Goal: Information Seeking & Learning: Understand process/instructions

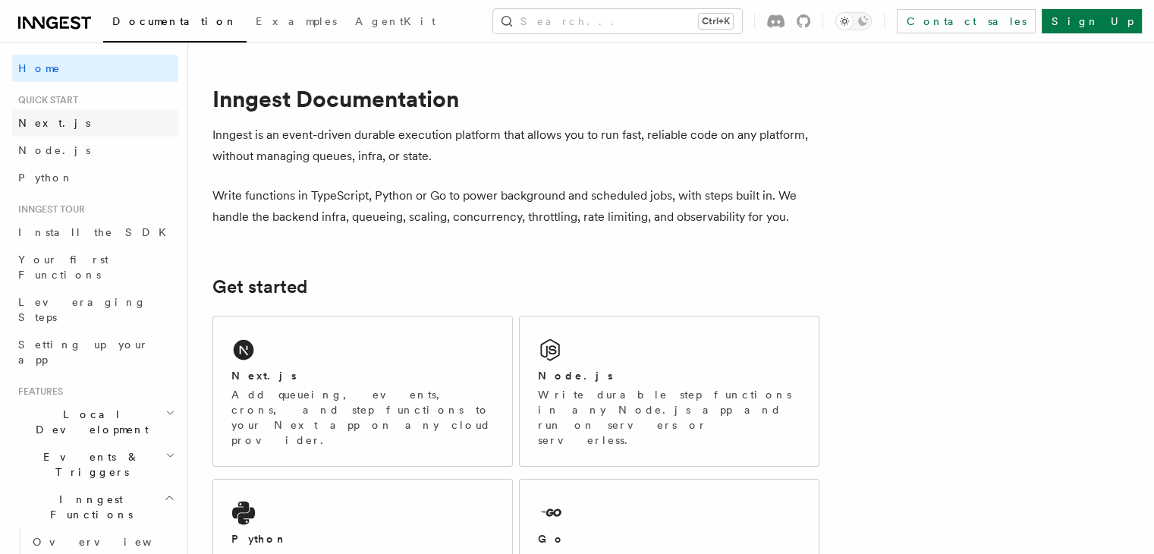
click at [58, 129] on link "Next.js" at bounding box center [95, 122] width 166 height 27
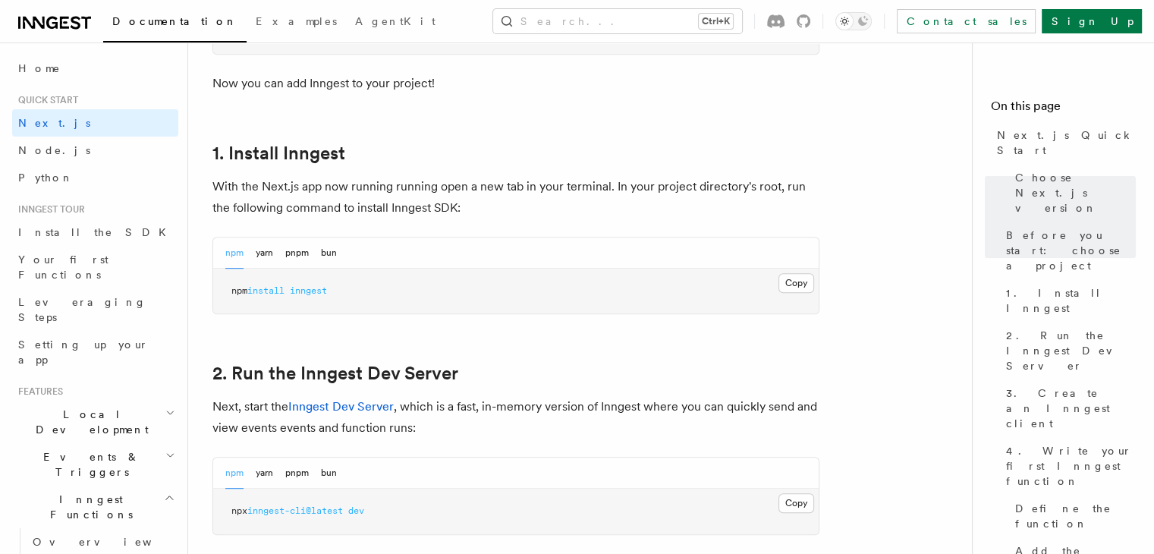
scroll to position [765, 0]
click at [805, 274] on button "Copy Copied" at bounding box center [797, 282] width 36 height 20
click at [521, 395] on p "Next, start the Inngest Dev Server , which is a fast, in-memory version of Inng…" at bounding box center [516, 416] width 607 height 43
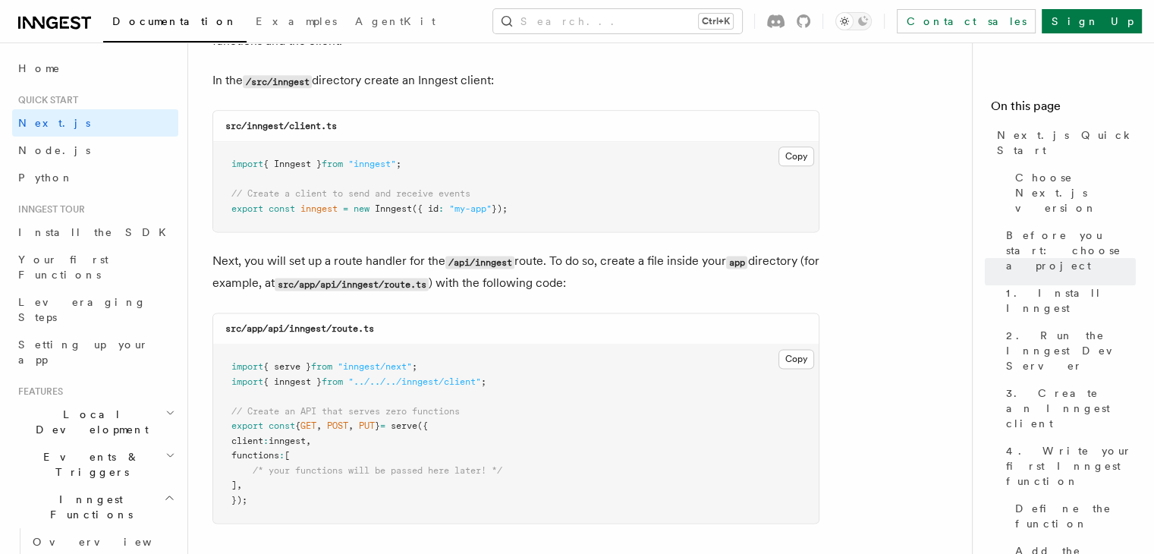
scroll to position [1948, 0]
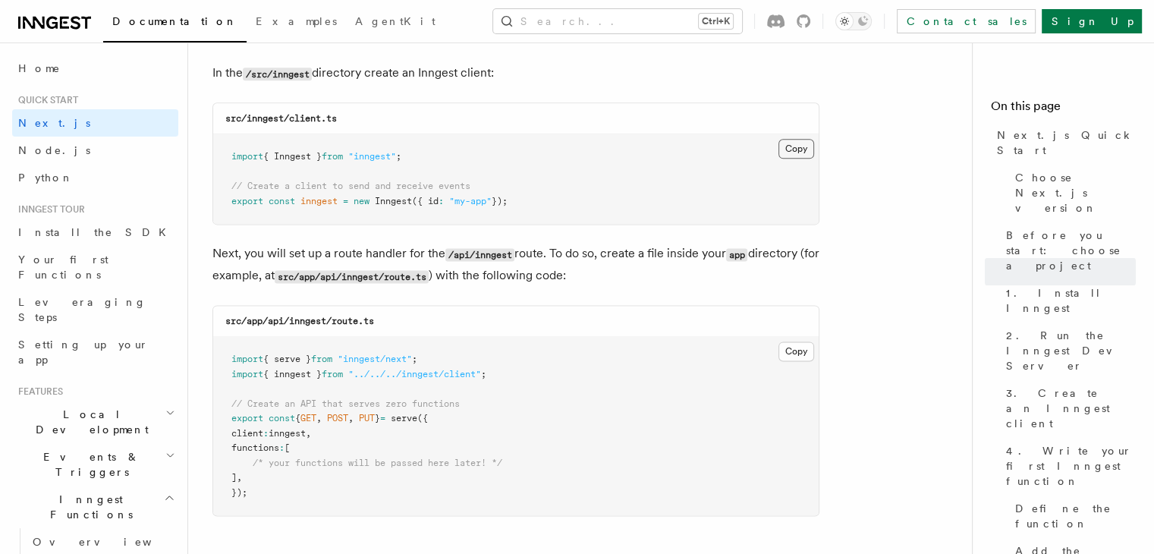
click at [797, 150] on button "Copy Copied" at bounding box center [797, 149] width 36 height 20
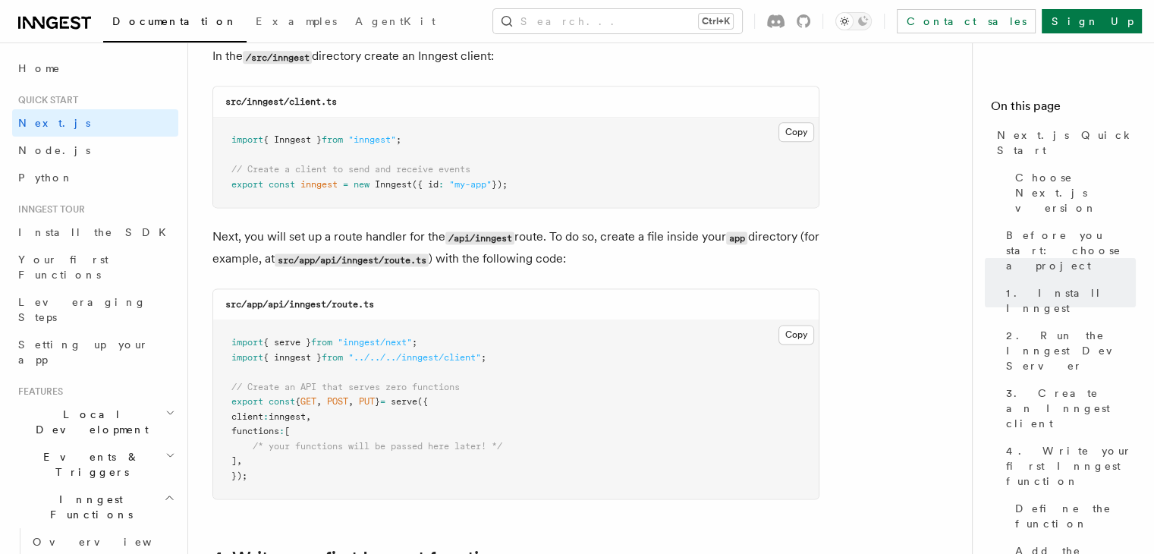
scroll to position [1966, 0]
click at [705, 161] on pre "import { Inngest } from "inngest" ; // Create a client to send and receive even…" at bounding box center [516, 161] width 606 height 90
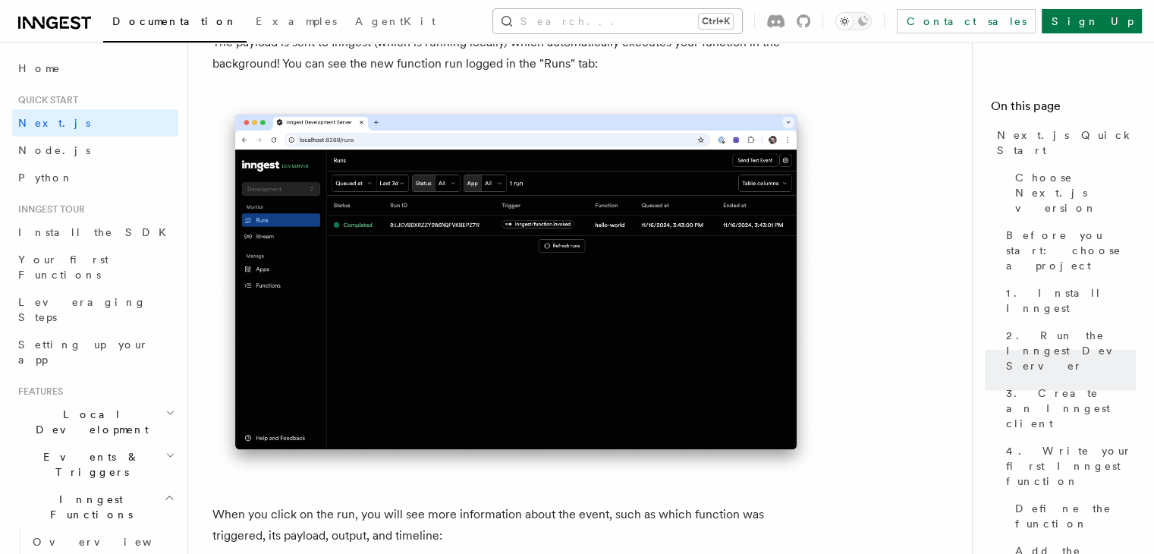
scroll to position [1205, 0]
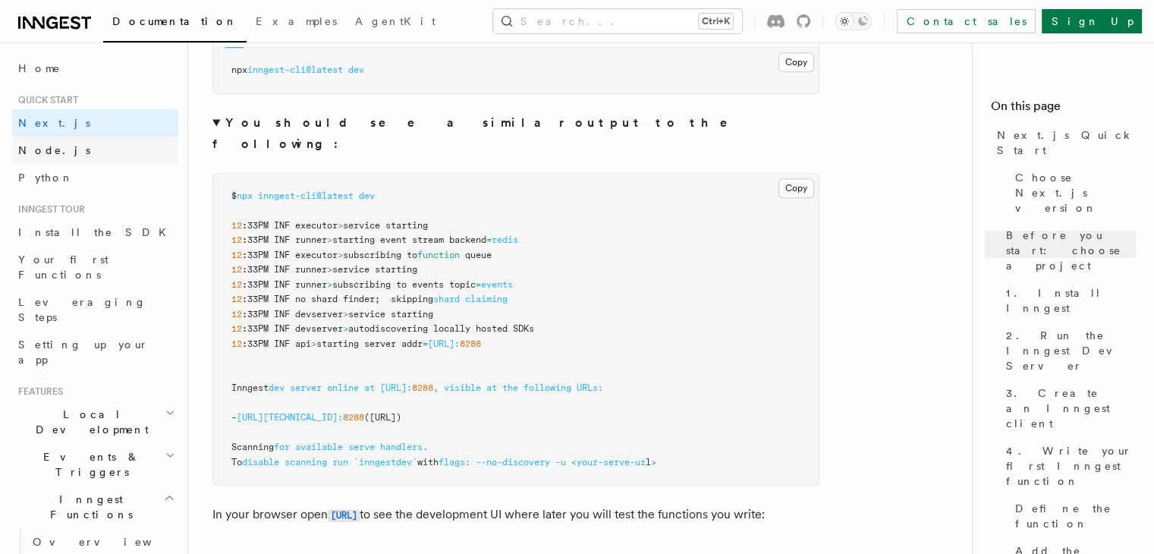
click at [58, 153] on link "Node.js" at bounding box center [95, 150] width 166 height 27
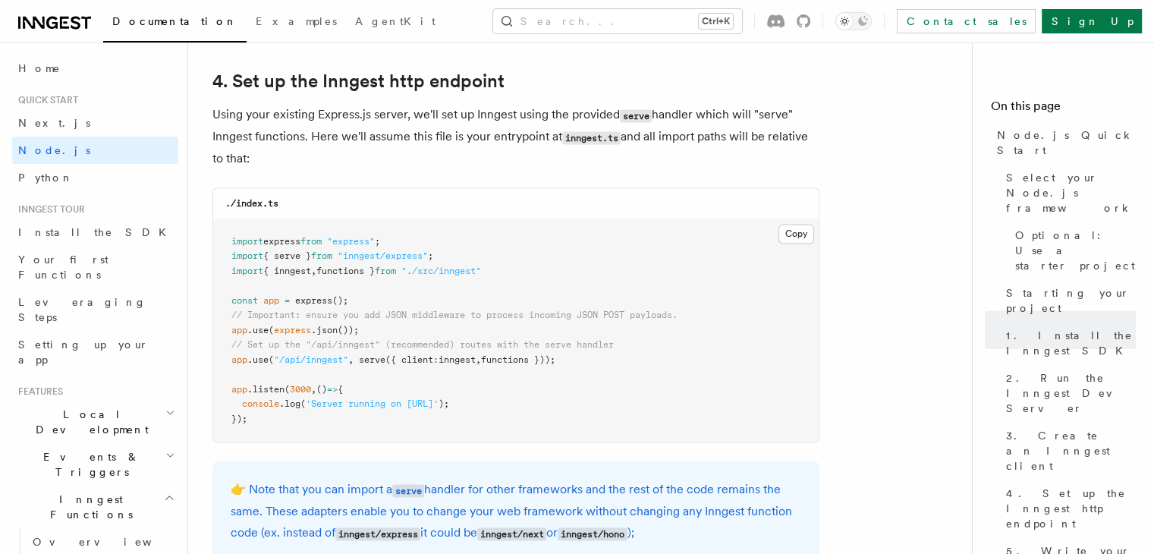
scroll to position [2286, 0]
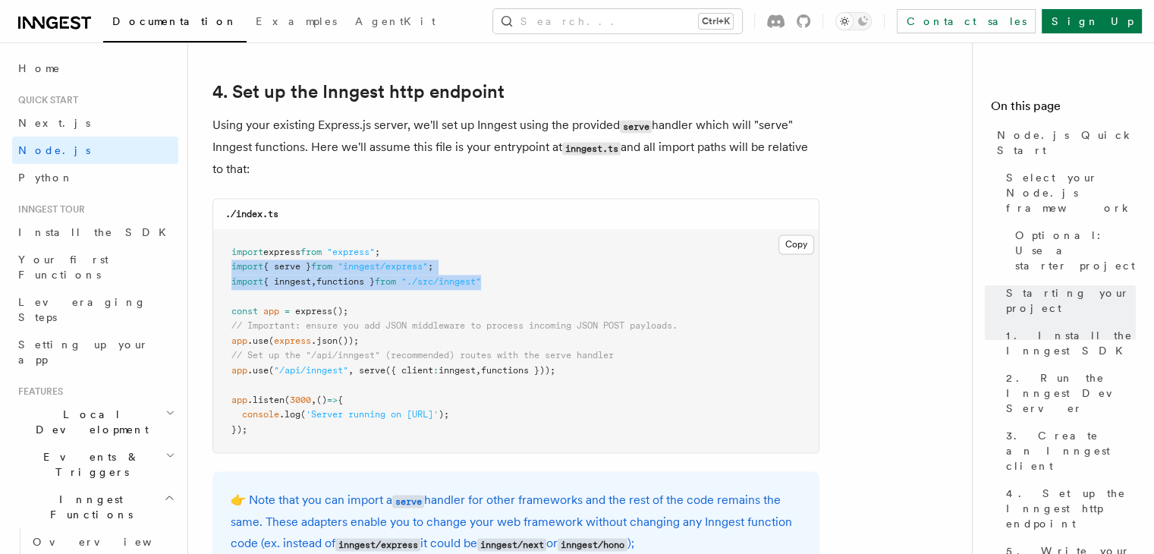
drag, startPoint x: 528, startPoint y: 283, endPoint x: 222, endPoint y: 273, distance: 306.8
click at [222, 273] on pre "import express from "express" ; import { serve } from "inngest/express" ; impor…" at bounding box center [516, 341] width 606 height 223
copy code "import { serve } from "inngest/express" ; import { inngest , functions } from "…"
